Goal: Find contact information: Find contact information

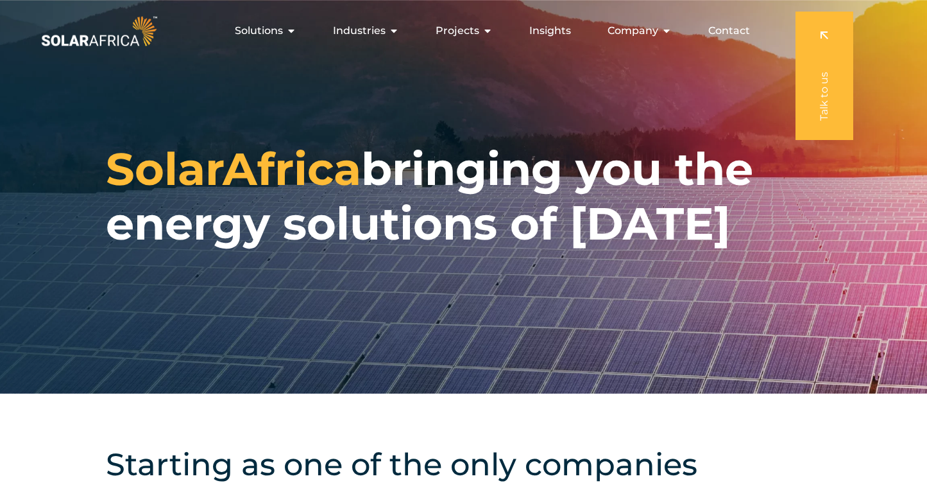
click at [112, 44] on img at bounding box center [99, 31] width 121 height 37
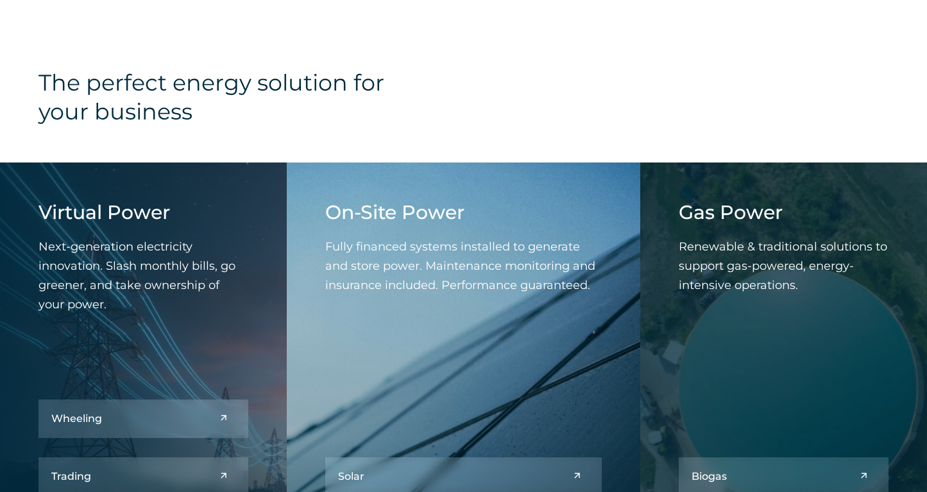
scroll to position [1363, 0]
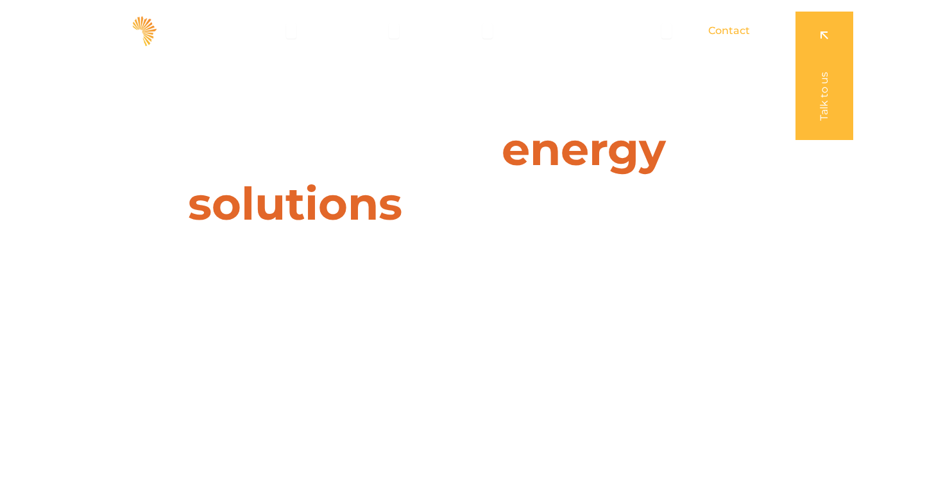
click at [738, 31] on span "Contact" at bounding box center [730, 30] width 42 height 15
